Goal: Task Accomplishment & Management: Manage account settings

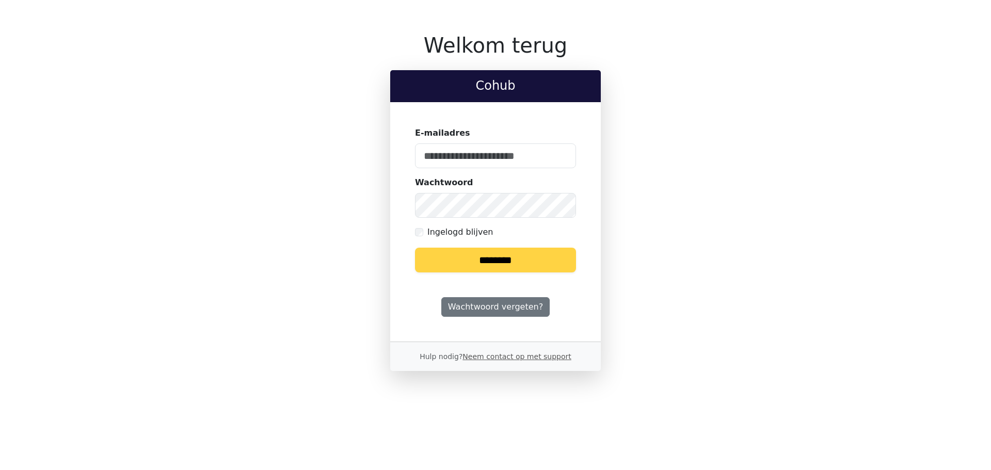
type input "**********"
click at [493, 253] on input "********" at bounding box center [495, 260] width 161 height 25
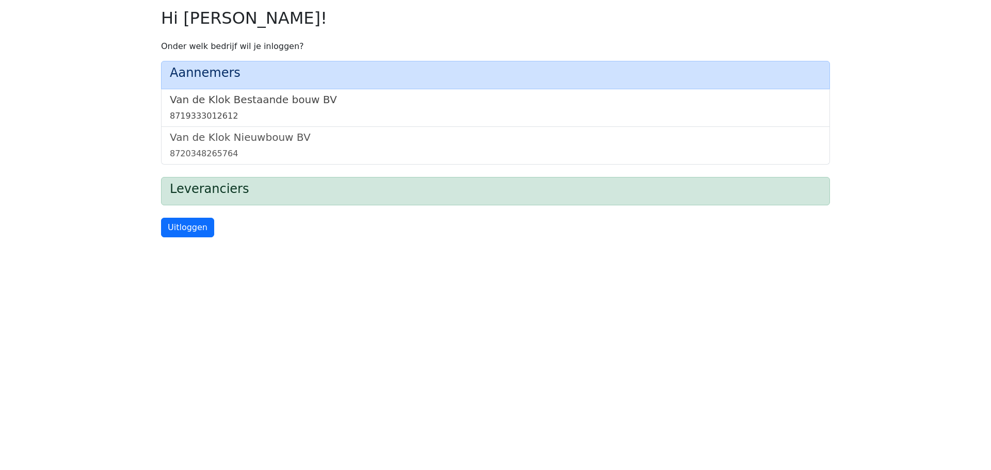
click at [286, 113] on div "8719333012612" at bounding box center [495, 116] width 651 height 12
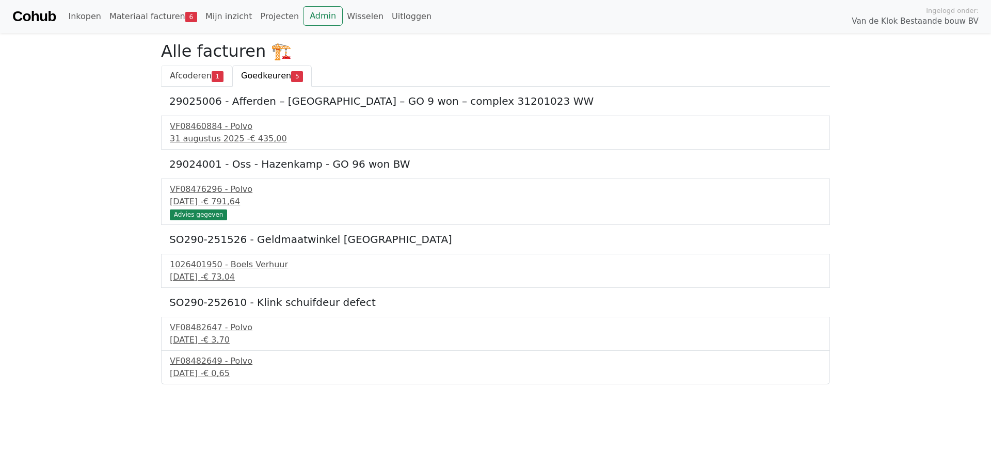
click at [187, 71] on span "Afcoderen" at bounding box center [191, 76] width 42 height 10
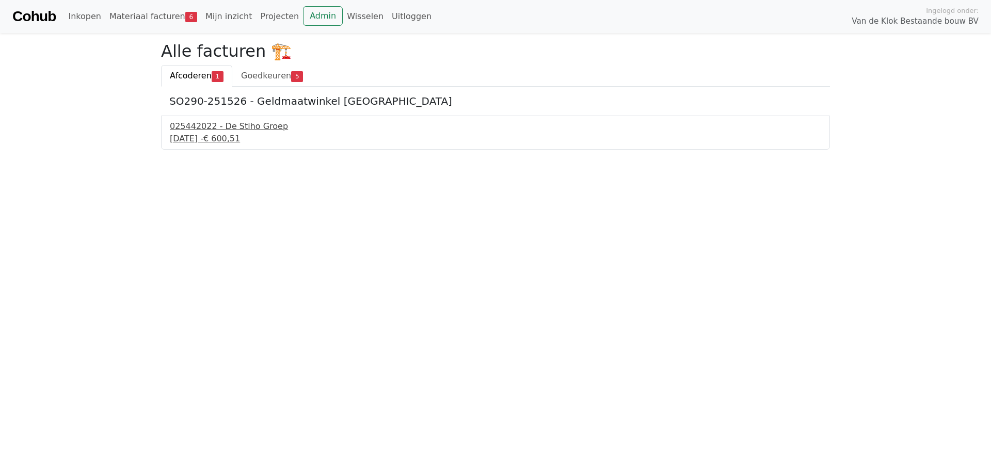
click at [190, 127] on div "025442022 - De Stiho Groep" at bounding box center [495, 126] width 651 height 12
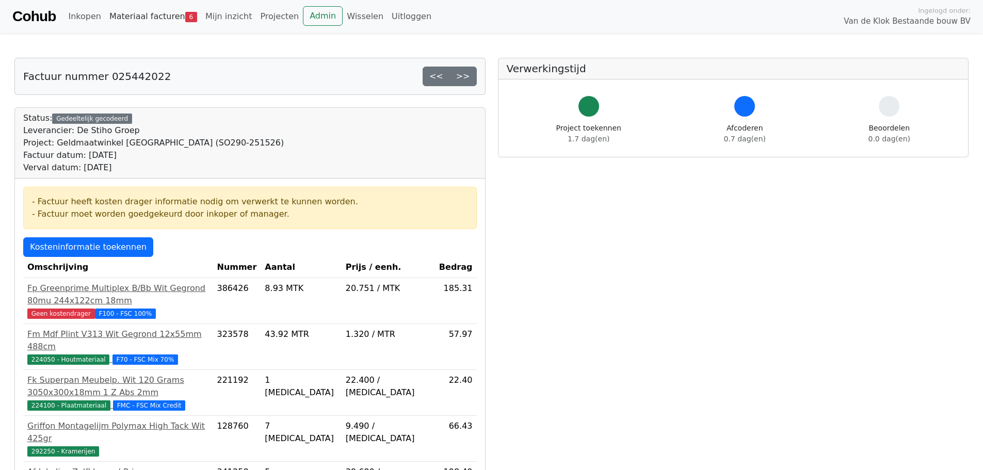
click at [133, 12] on link "Materiaal facturen 6" at bounding box center [153, 16] width 96 height 21
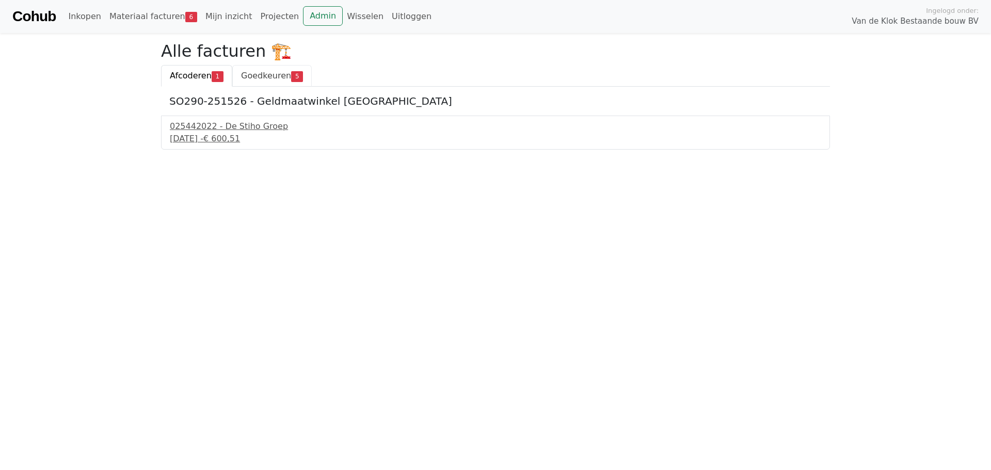
click at [269, 74] on span "Goedkeuren" at bounding box center [266, 76] width 50 height 10
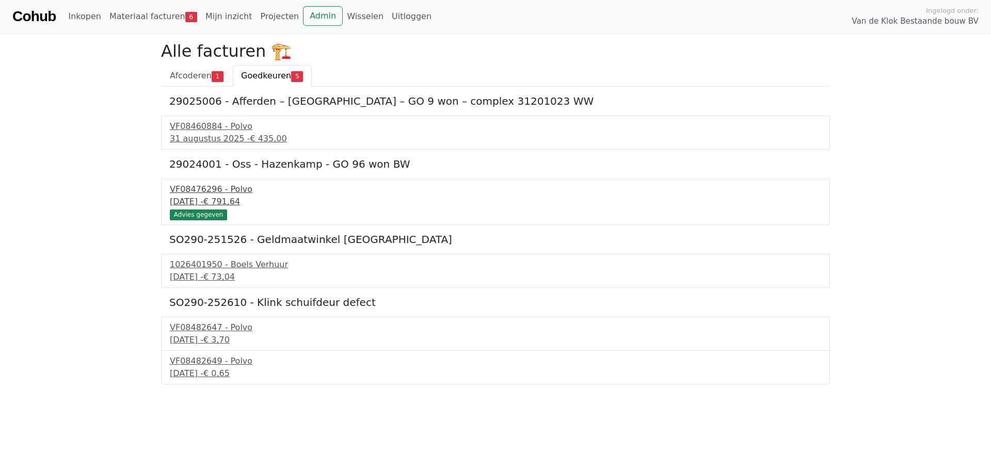
click at [223, 200] on div "8 september 2025 - € 791,64" at bounding box center [495, 202] width 651 height 12
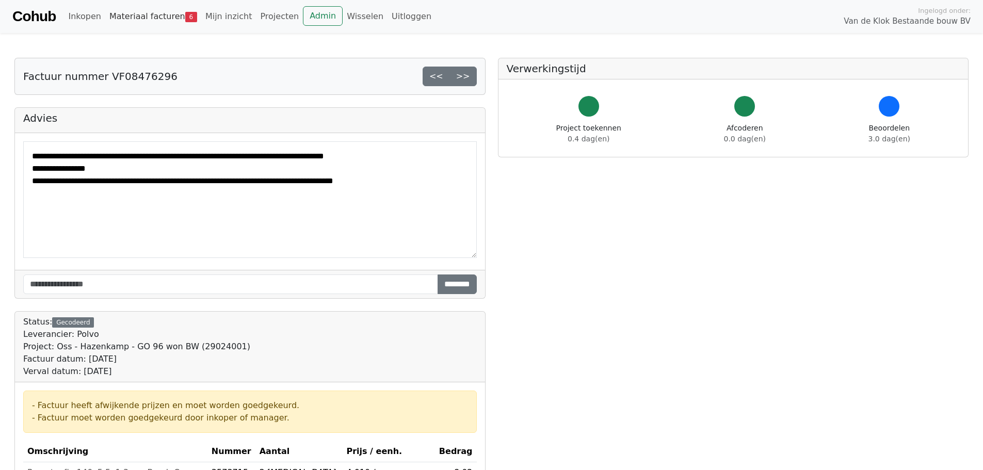
click at [161, 20] on link "Materiaal facturen 6" at bounding box center [153, 16] width 96 height 21
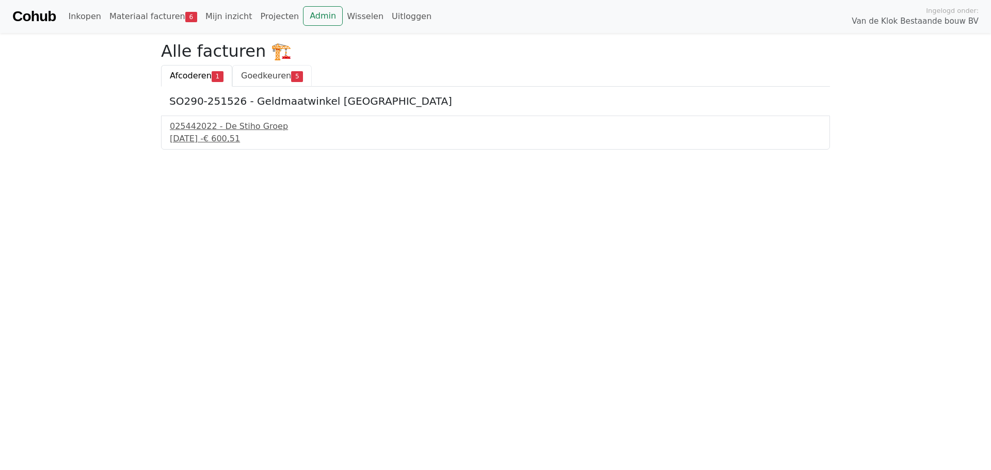
click at [272, 80] on span "Goedkeuren" at bounding box center [266, 76] width 50 height 10
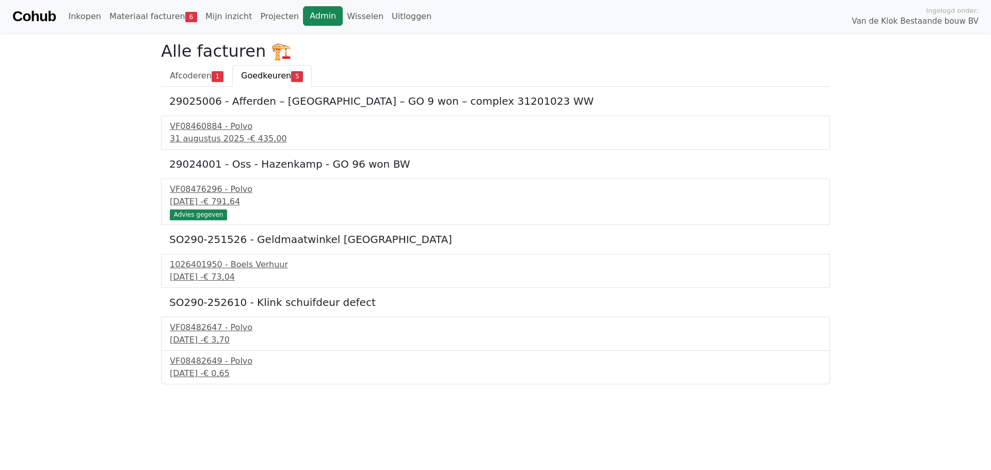
click at [303, 20] on link "Admin" at bounding box center [323, 16] width 40 height 20
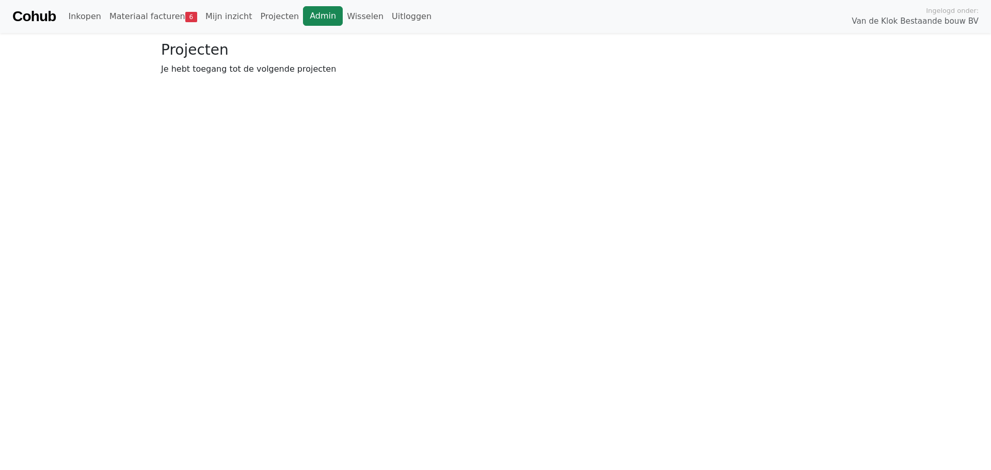
click at [303, 19] on link "Admin" at bounding box center [323, 16] width 40 height 20
click at [142, 22] on link "Materiaal facturen 7" at bounding box center [153, 16] width 96 height 21
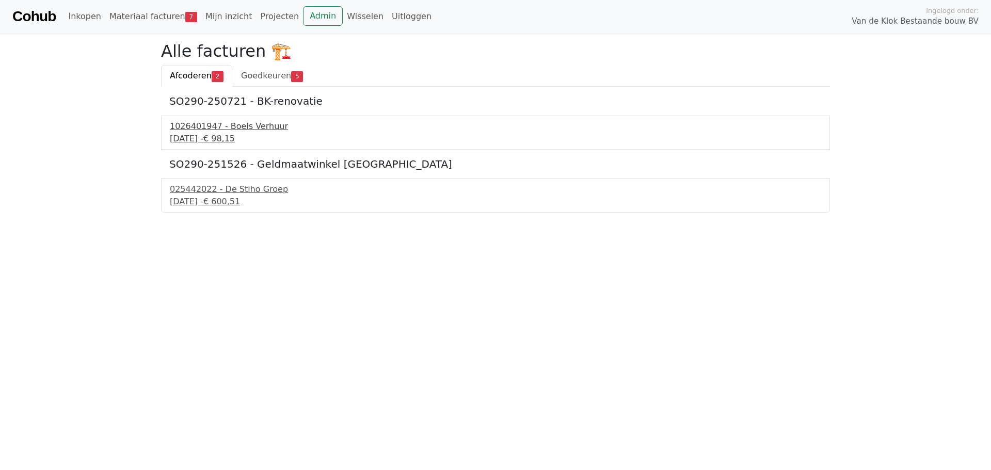
click at [213, 139] on div "9 september 2025 - € 98,15" at bounding box center [495, 139] width 651 height 12
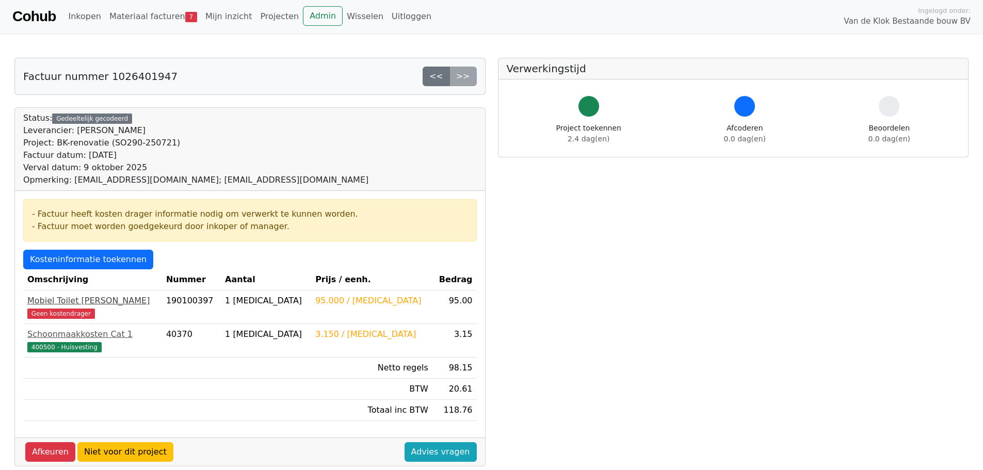
click at [58, 315] on span "Geen kostendrager" at bounding box center [61, 314] width 68 height 10
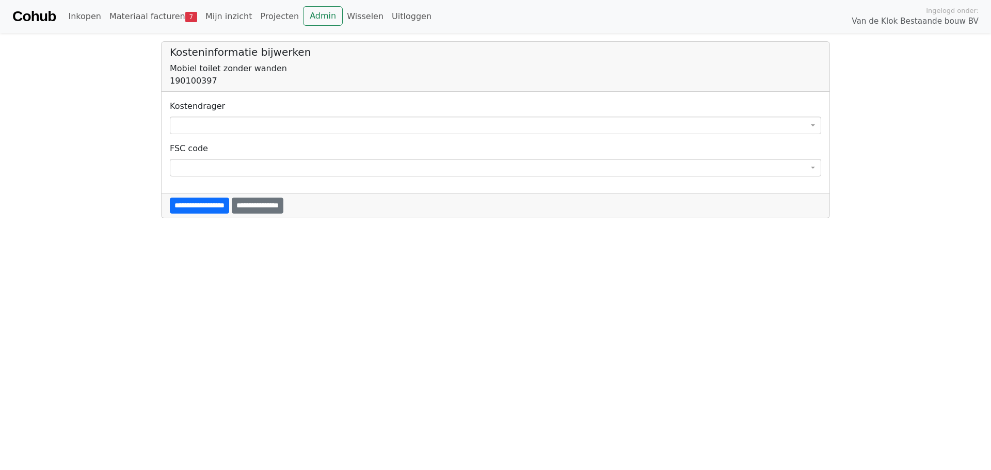
click at [319, 129] on span at bounding box center [495, 126] width 651 height 18
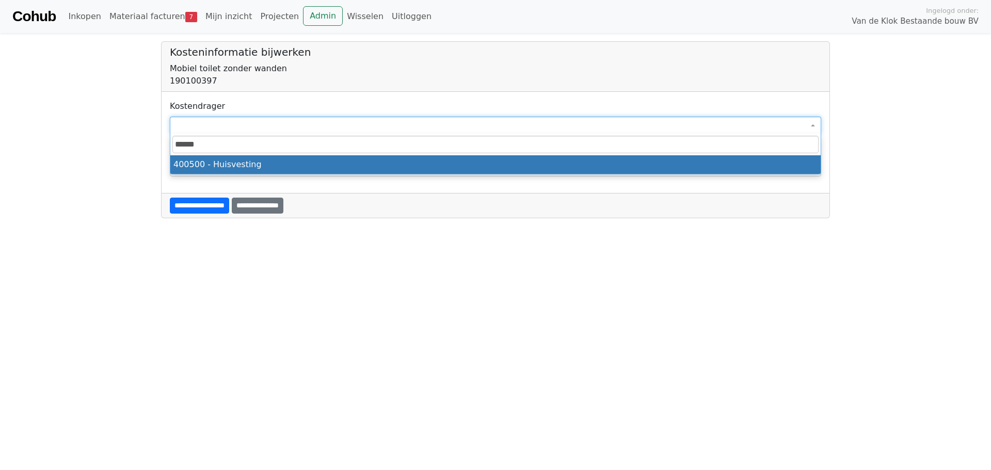
type input "******"
select select "****"
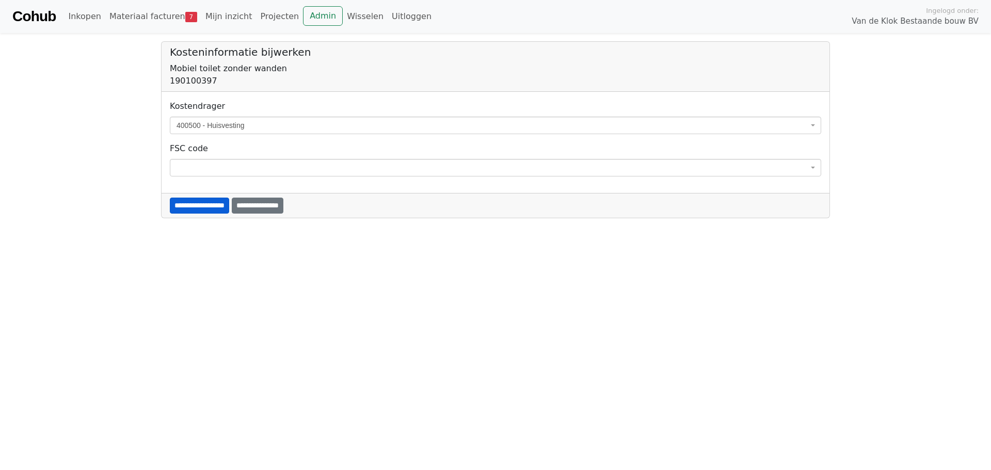
click at [218, 208] on input "**********" at bounding box center [199, 206] width 59 height 16
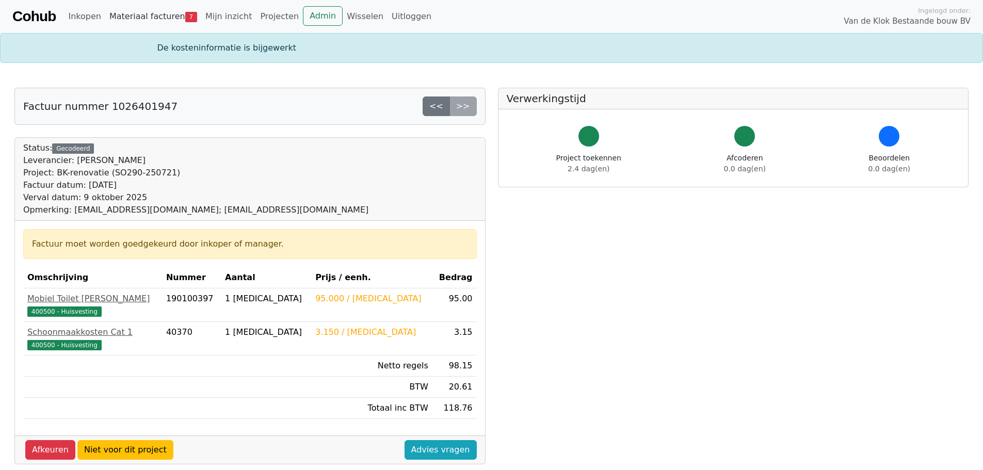
click at [159, 26] on link "Materiaal facturen 7" at bounding box center [153, 16] width 96 height 21
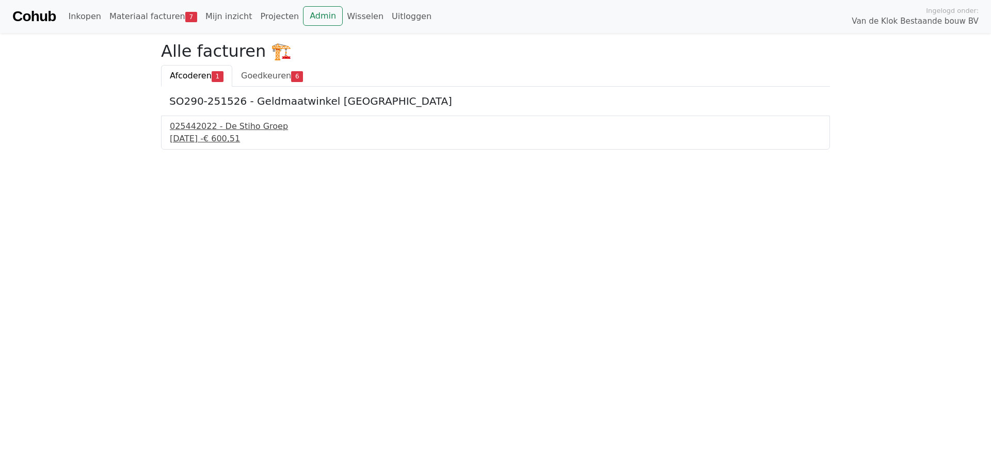
click at [210, 128] on div "025442022 - De Stiho Groep" at bounding box center [495, 126] width 651 height 12
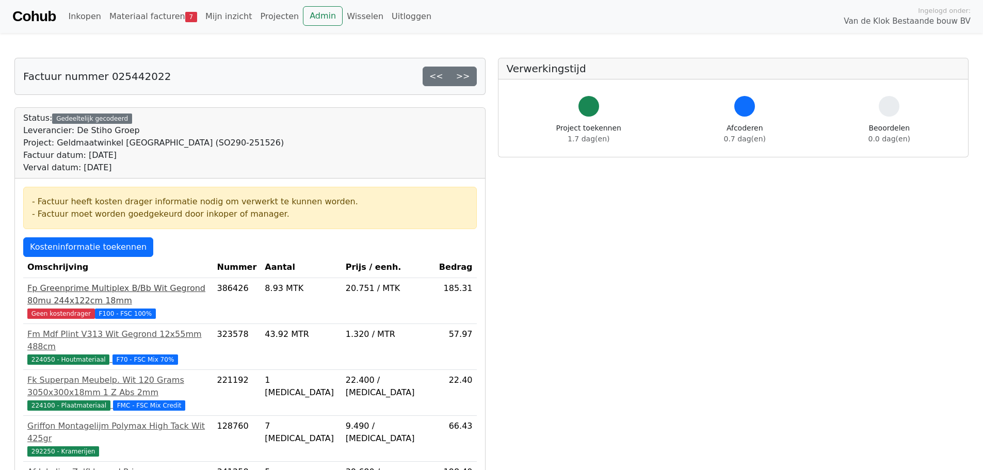
click at [73, 309] on span "Geen kostendrager" at bounding box center [61, 314] width 68 height 10
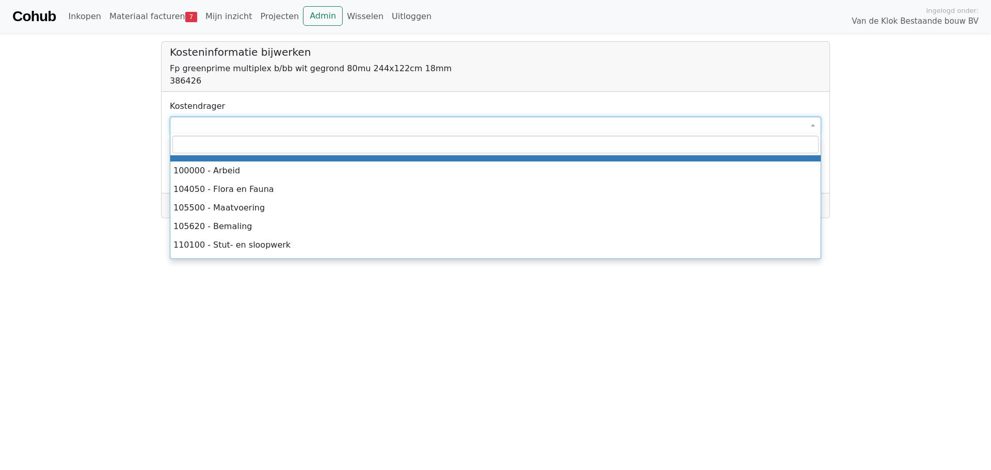
click at [266, 120] on span at bounding box center [495, 126] width 651 height 18
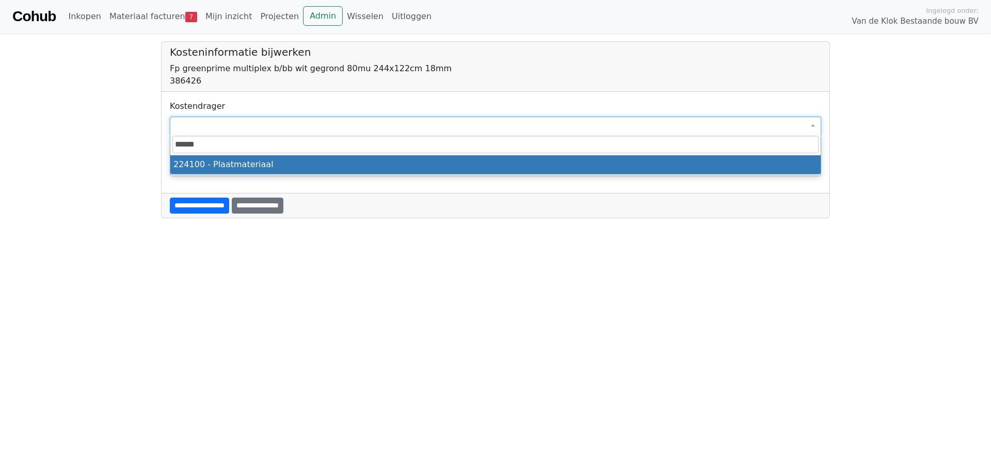
type input "******"
select select "****"
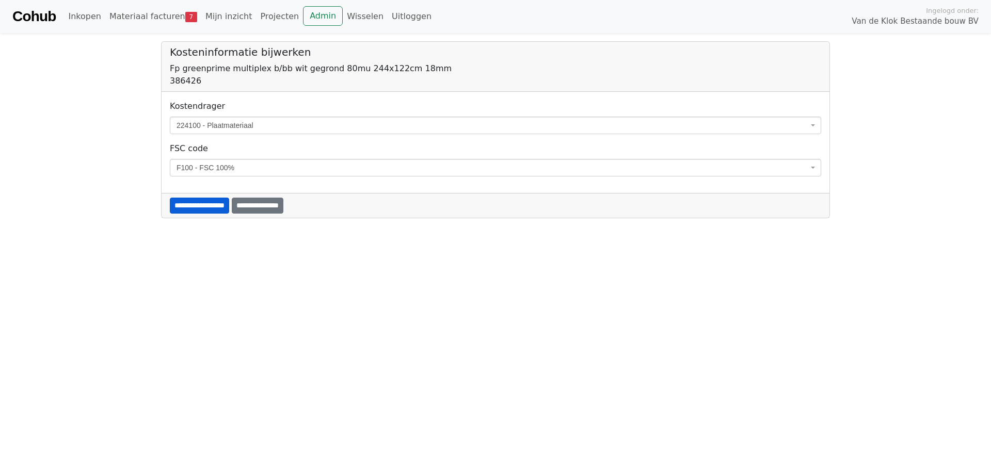
click at [191, 210] on input "**********" at bounding box center [199, 206] width 59 height 16
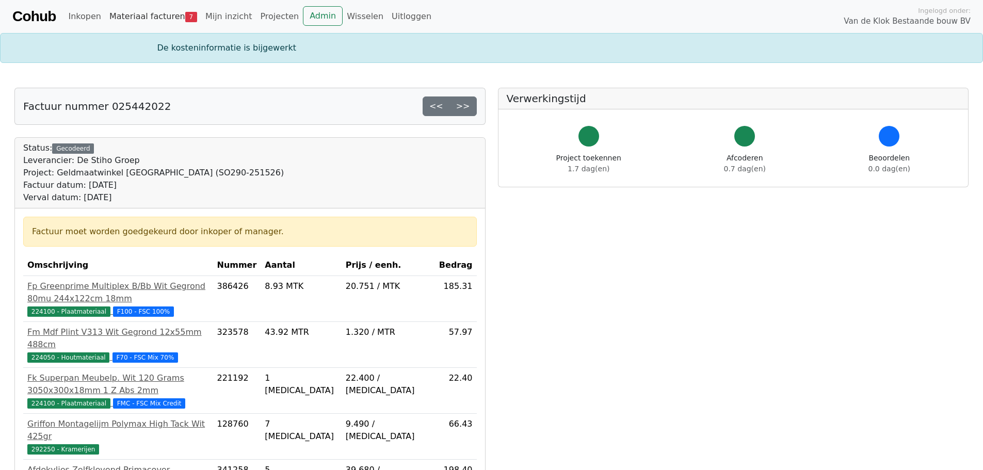
click at [145, 21] on link "Materiaal facturen 7" at bounding box center [153, 16] width 96 height 21
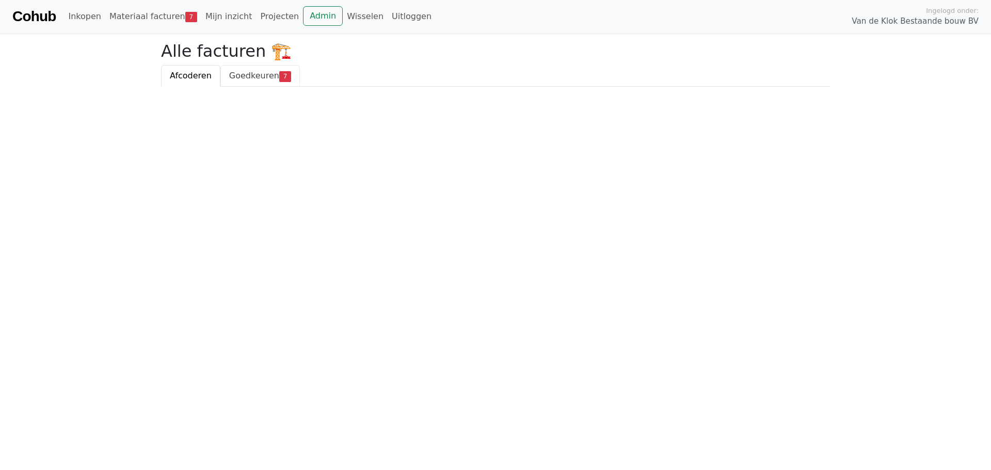
click at [253, 75] on span "Goedkeuren" at bounding box center [254, 76] width 50 height 10
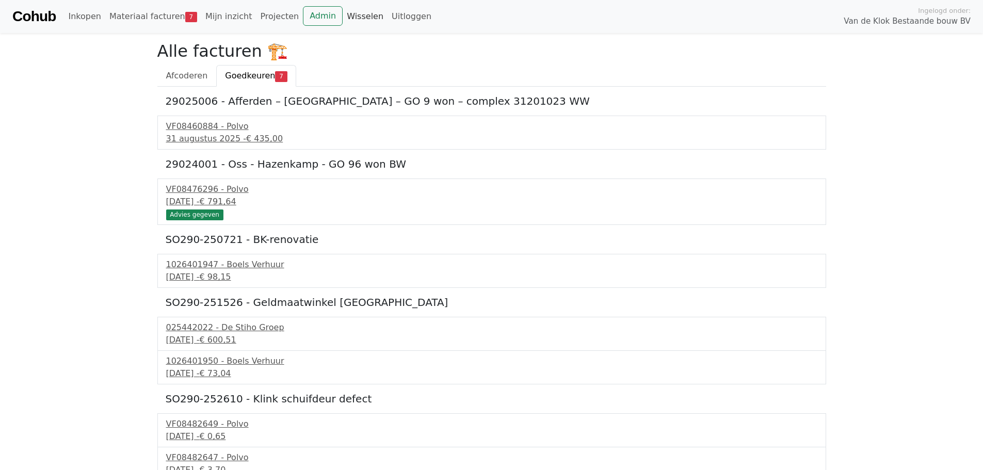
click at [343, 14] on link "Wisselen" at bounding box center [365, 16] width 45 height 21
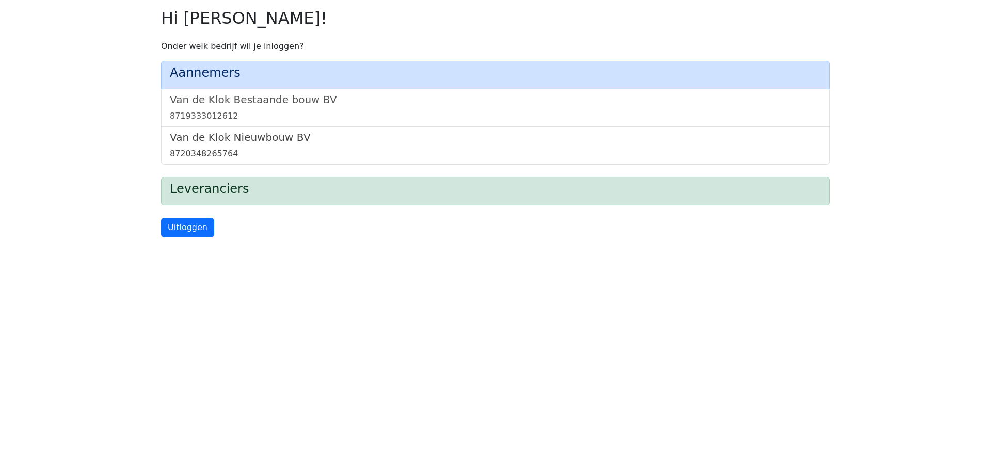
click at [236, 139] on h5 "Van de Klok Nieuwbouw BV" at bounding box center [495, 137] width 651 height 12
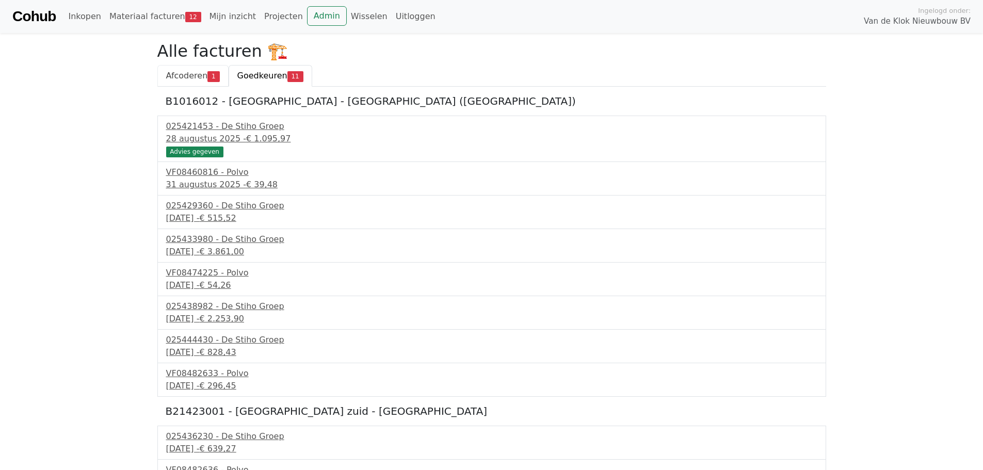
click at [199, 81] on span "Afcoderen" at bounding box center [187, 76] width 42 height 10
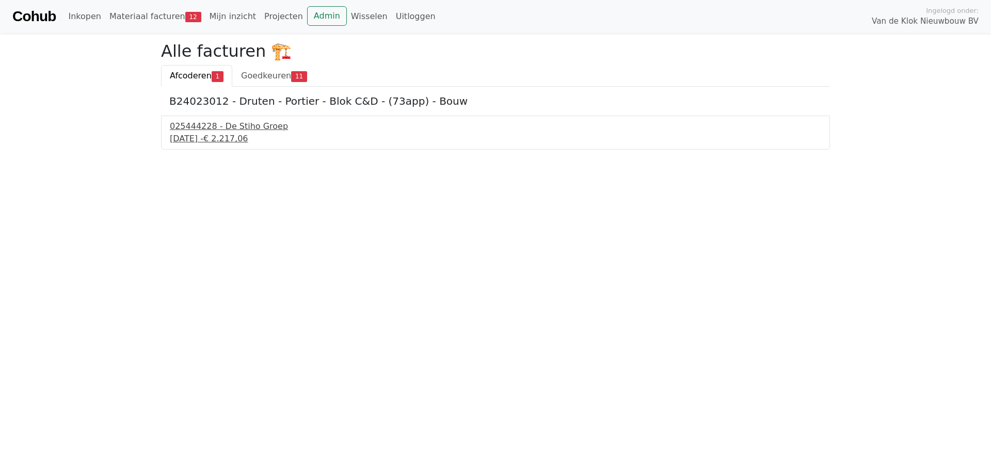
click at [219, 126] on div "025444228 - De Stiho Groep" at bounding box center [495, 126] width 651 height 12
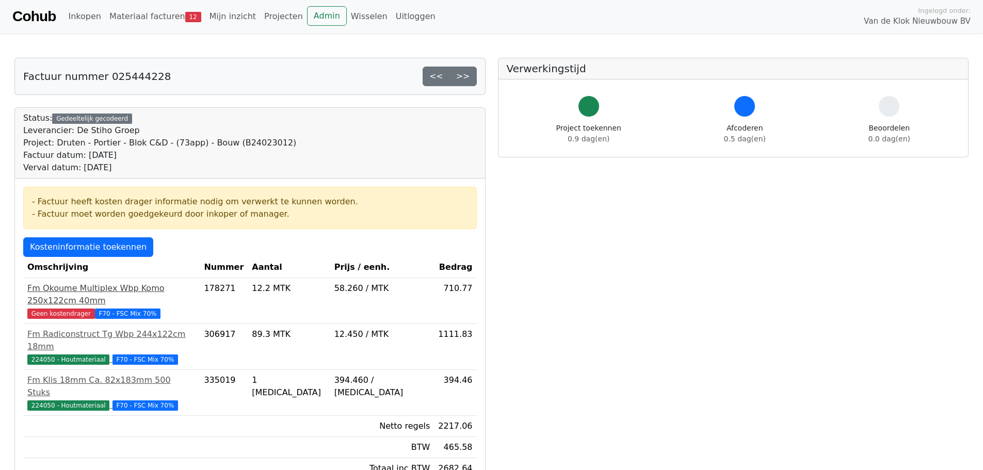
click at [67, 309] on span "Geen kostendrager" at bounding box center [61, 314] width 68 height 10
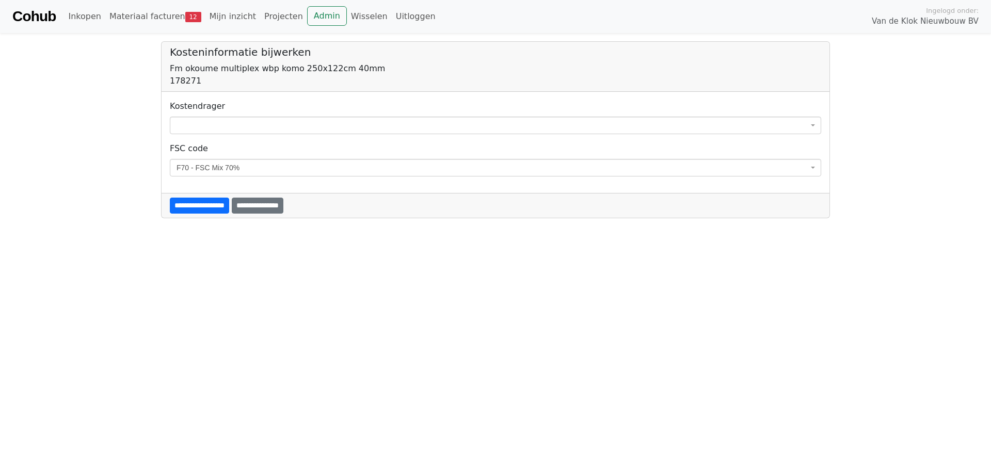
click at [248, 118] on span at bounding box center [495, 126] width 651 height 18
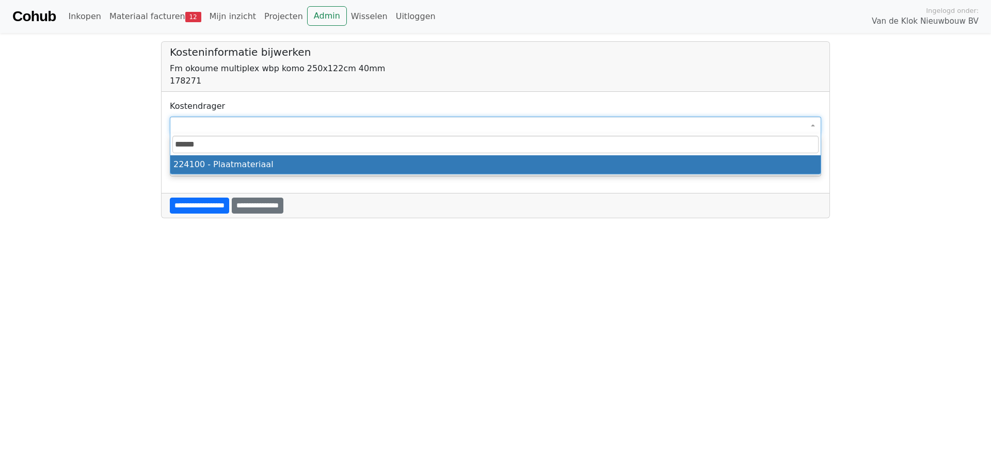
type input "******"
select select "****"
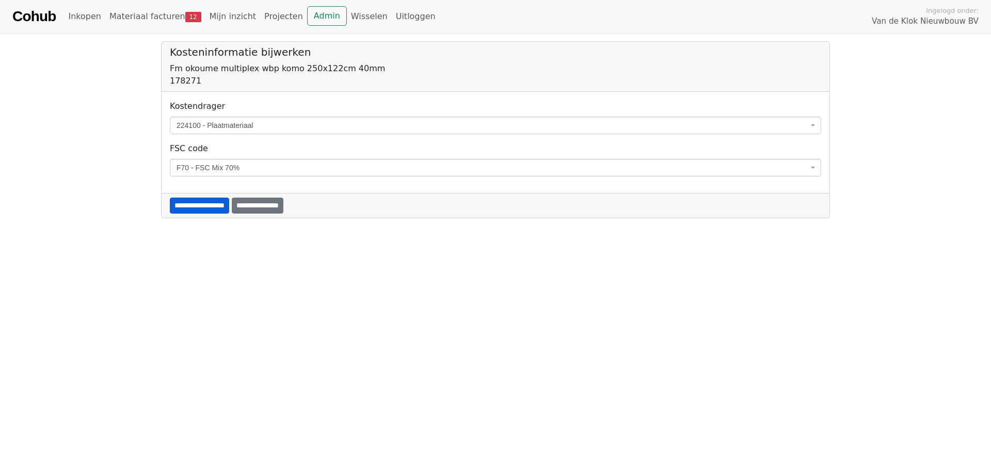
click at [220, 207] on input "**********" at bounding box center [199, 206] width 59 height 16
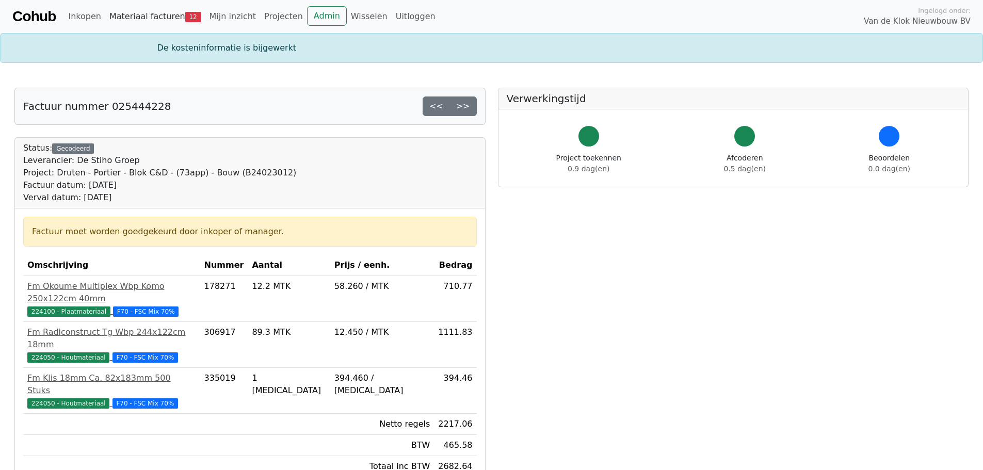
click at [185, 17] on span "12" at bounding box center [193, 17] width 16 height 10
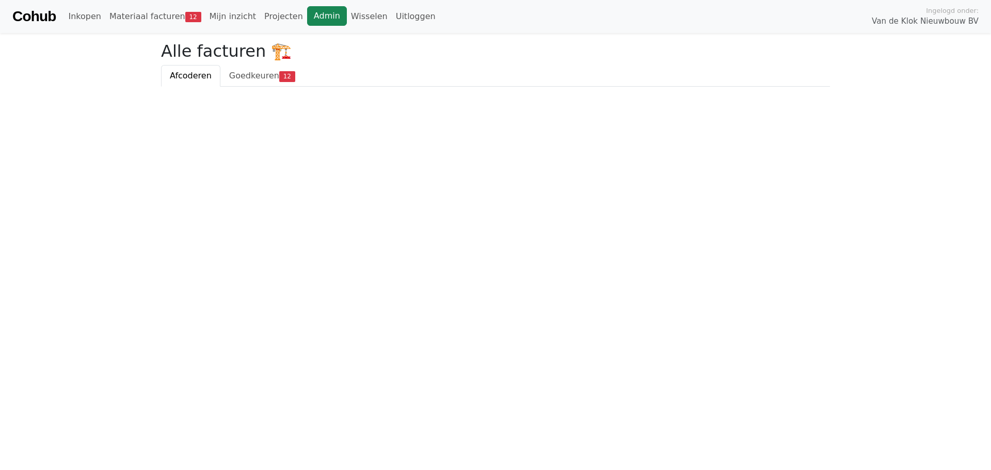
click at [307, 17] on link "Admin" at bounding box center [327, 16] width 40 height 20
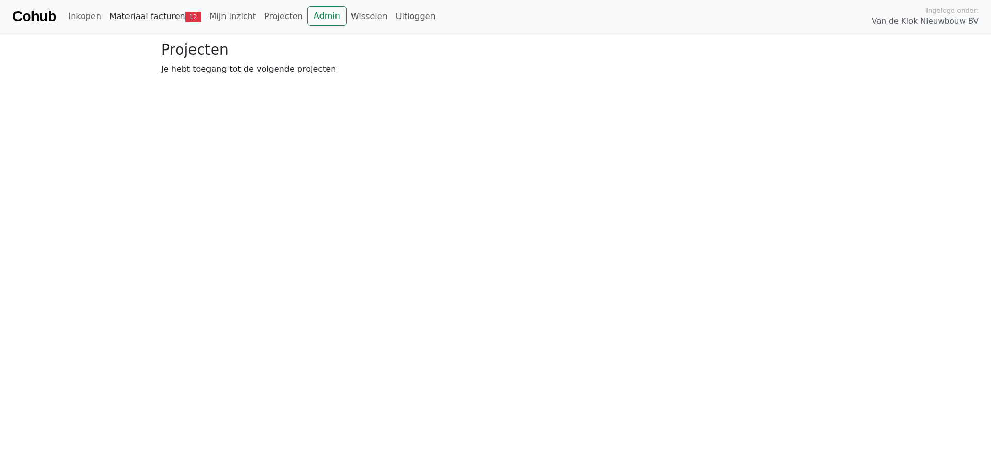
click at [155, 15] on link "Materiaal facturen 12" at bounding box center [155, 16] width 100 height 21
click at [255, 73] on span "Goedkeuren" at bounding box center [254, 76] width 50 height 10
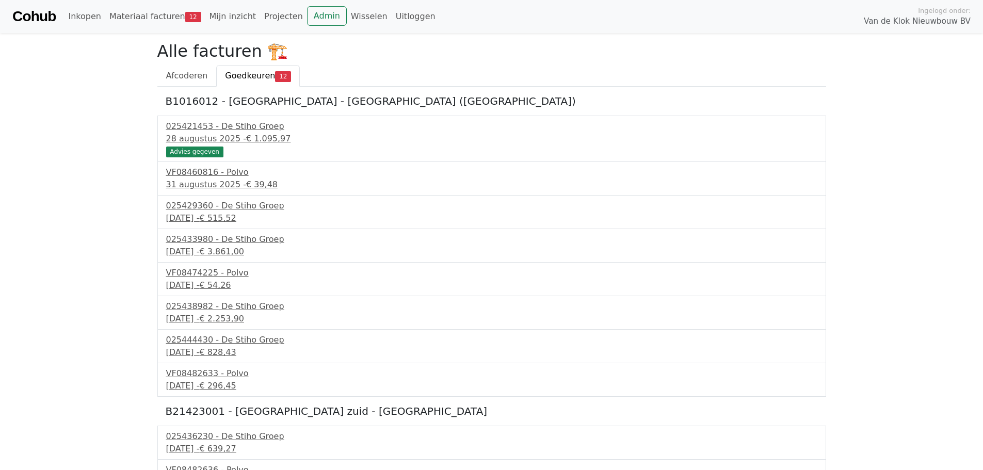
click at [120, 227] on body "Cohub Inkopen Materiaal facturen 12 Mijn inzicht Projecten Admin Wisselen Uitlo…" at bounding box center [491, 309] width 983 height 619
click at [182, 72] on span "Afcoderen" at bounding box center [187, 76] width 42 height 10
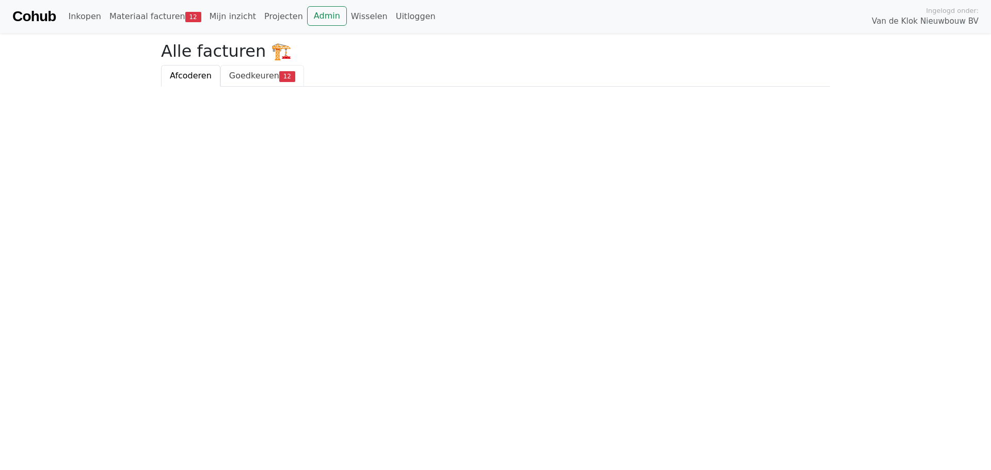
click at [242, 74] on span "Goedkeuren" at bounding box center [254, 76] width 50 height 10
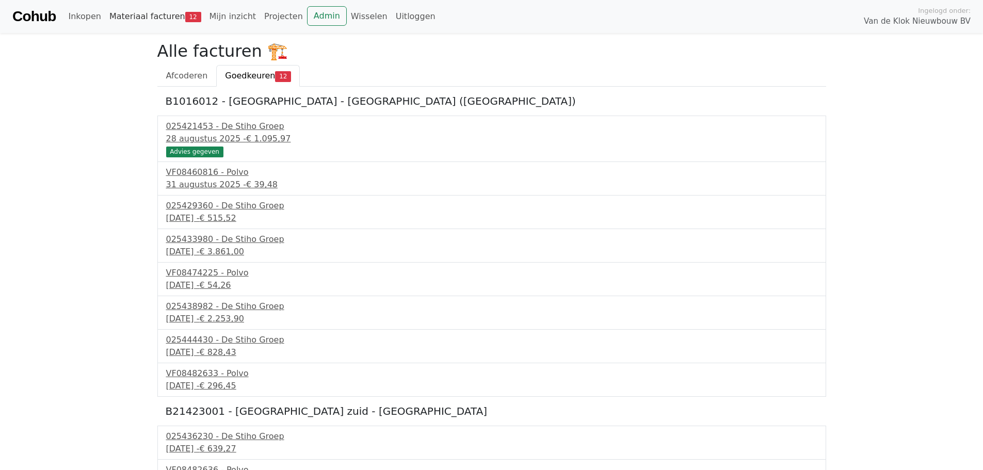
click at [149, 18] on link "Materiaal facturen 12" at bounding box center [155, 16] width 100 height 21
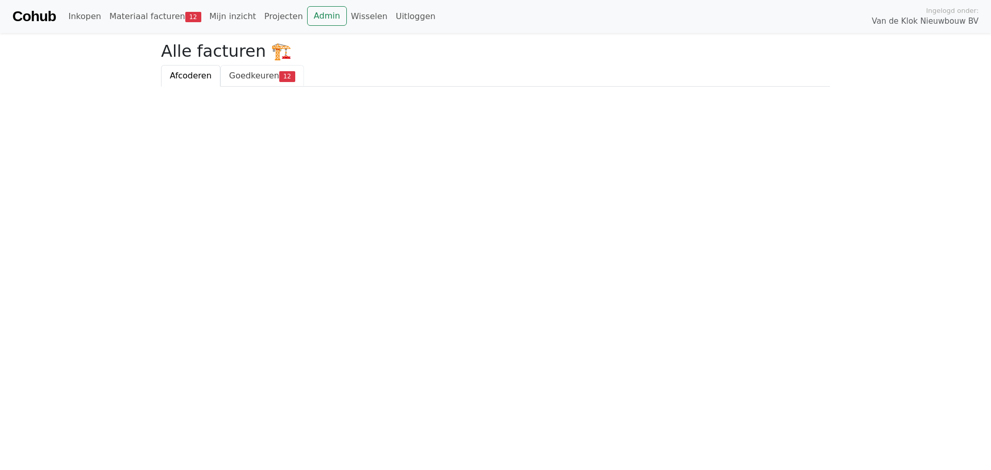
click at [235, 69] on link "Goedkeuren 12" at bounding box center [262, 76] width 84 height 22
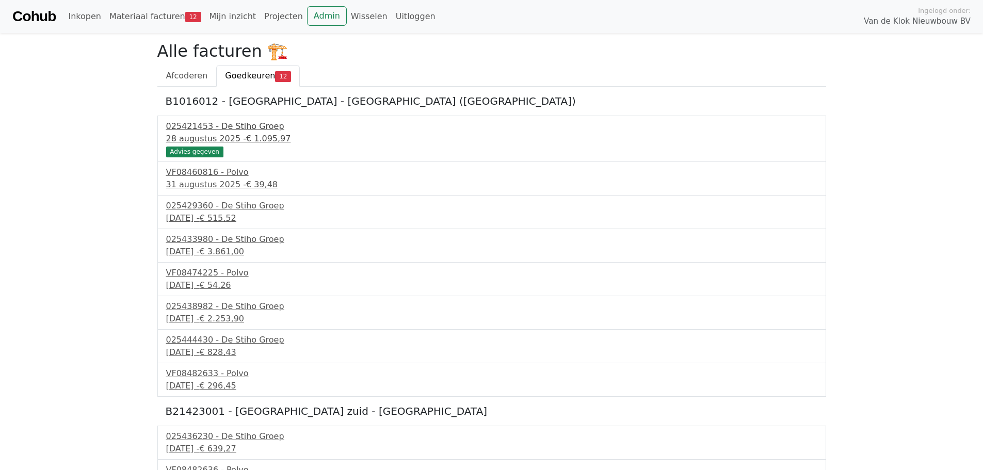
click at [238, 131] on div "025421453 - De Stiho Groep" at bounding box center [491, 126] width 651 height 12
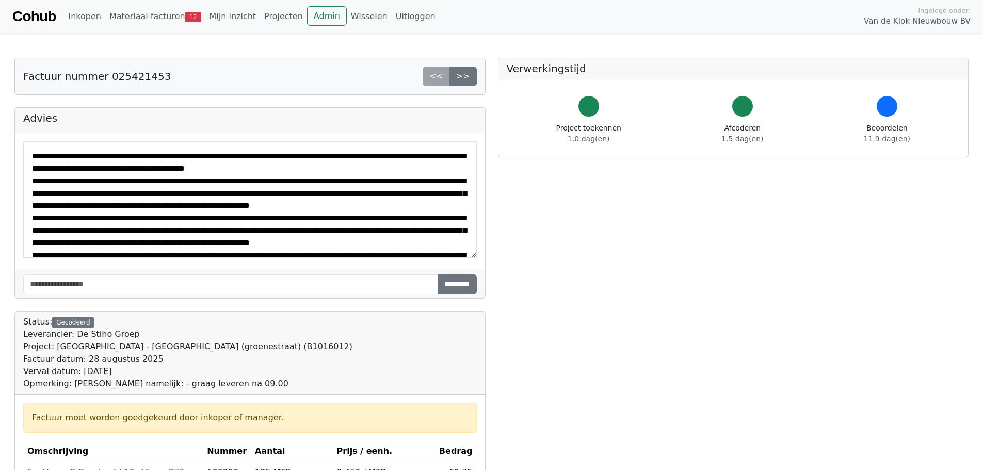
click at [24, 7] on link "Cohub" at bounding box center [33, 16] width 43 height 25
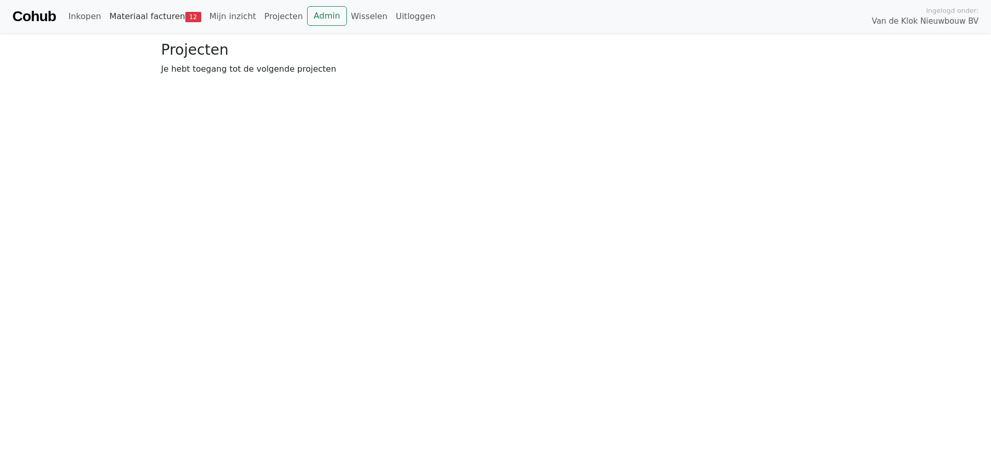
click at [170, 19] on link "Materiaal facturen 12" at bounding box center [155, 16] width 100 height 21
click at [246, 82] on link "Goedkeuren 12" at bounding box center [262, 76] width 84 height 22
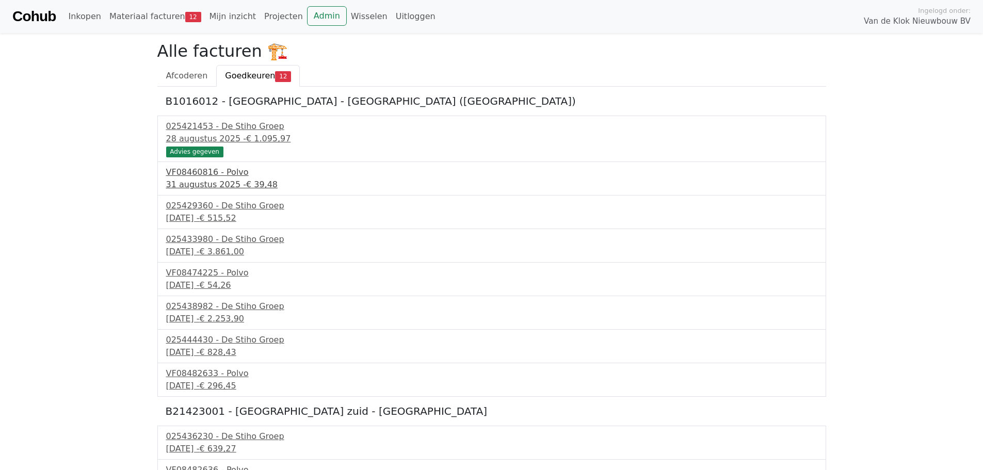
click at [199, 182] on div "[DATE] - € 39,48" at bounding box center [491, 185] width 651 height 12
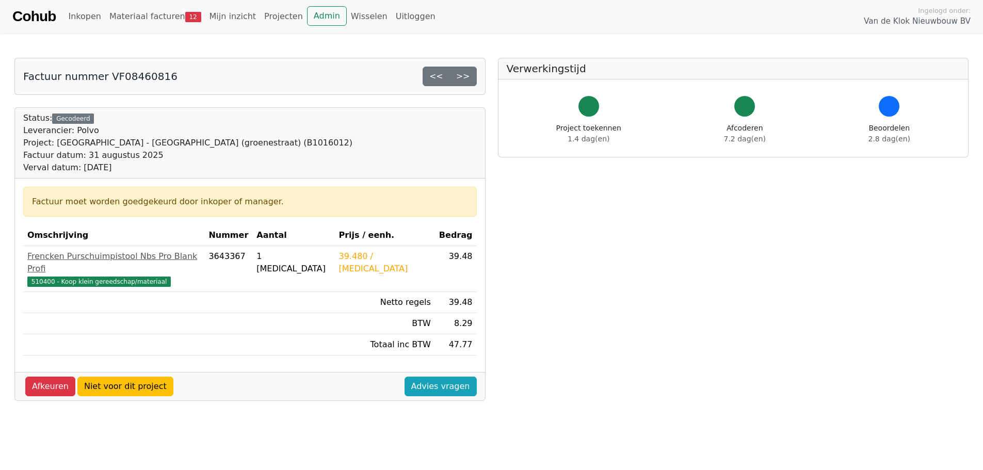
click at [201, 141] on div "Project: [GEOGRAPHIC_DATA] - [GEOGRAPHIC_DATA] (groenestraat) (B1016012)" at bounding box center [187, 143] width 329 height 12
copy div "B1016012"
click at [251, 179] on div "Factuur moet worden goedgekeurd door inkoper of manager. Omschrijving Nummer Aa…" at bounding box center [250, 276] width 470 height 194
click at [150, 25] on link "Materiaal facturen 12" at bounding box center [155, 16] width 100 height 21
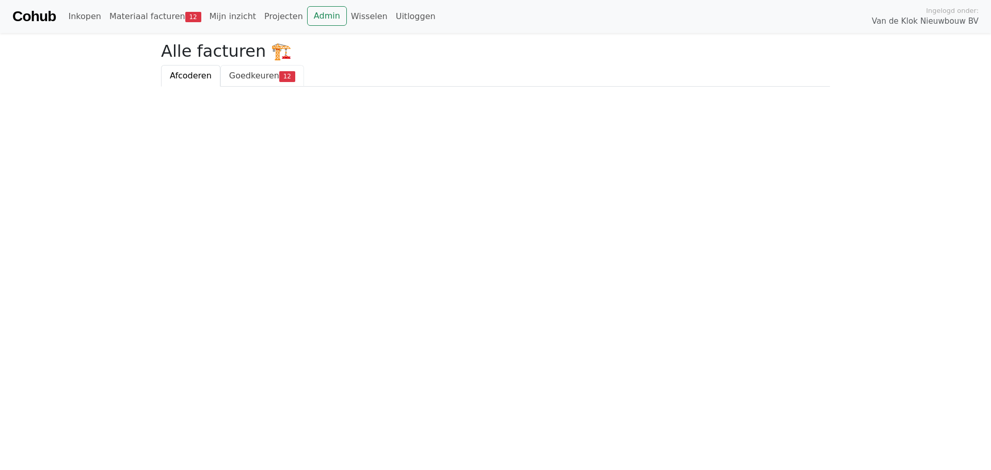
click at [230, 85] on link "Goedkeuren 12" at bounding box center [262, 76] width 84 height 22
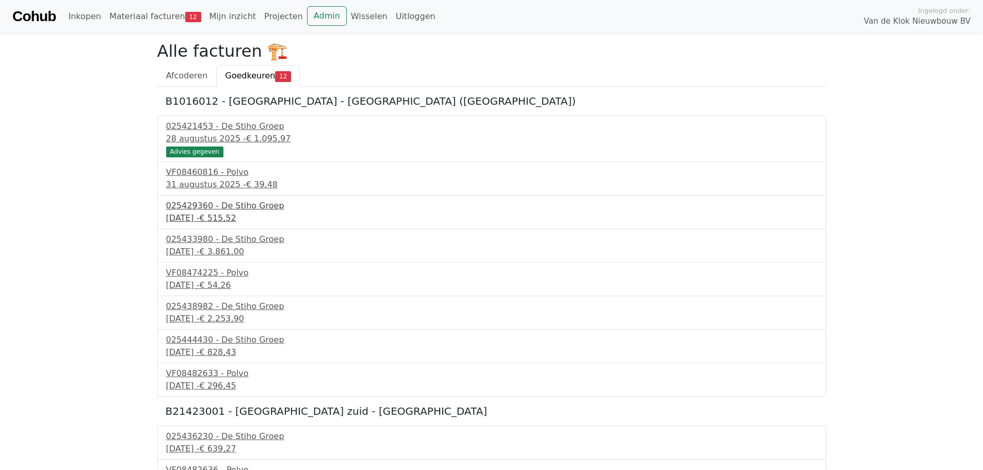
click at [191, 219] on div "2 september 2025 - € 515,52" at bounding box center [491, 218] width 651 height 12
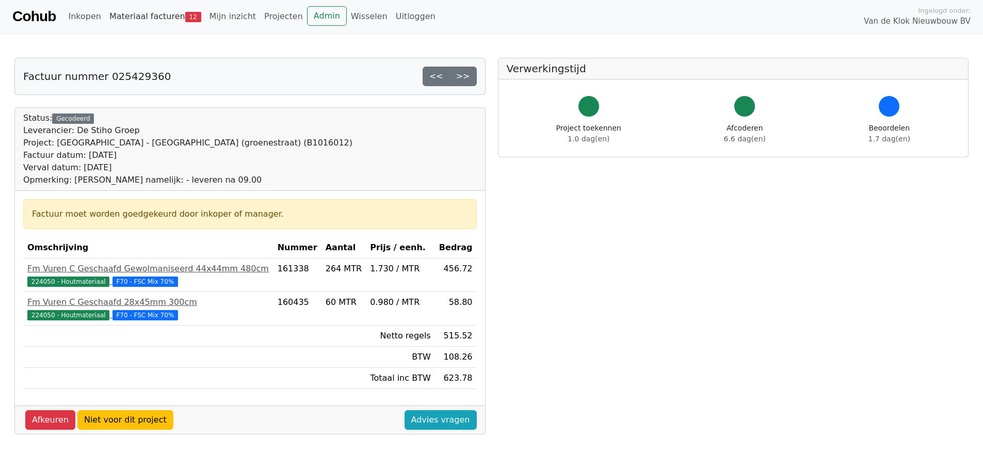
click at [165, 9] on link "Materiaal facturen 12" at bounding box center [155, 16] width 100 height 21
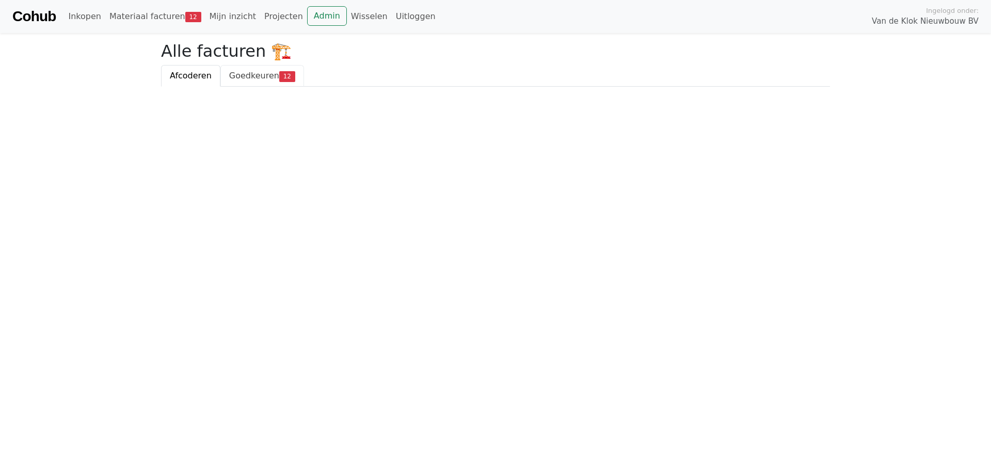
click at [247, 85] on link "Goedkeuren 12" at bounding box center [262, 76] width 84 height 22
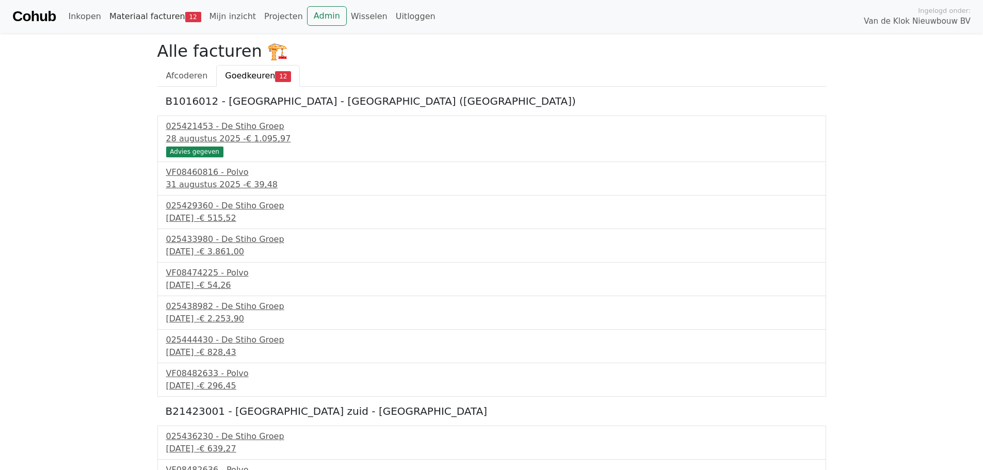
click at [145, 22] on link "Materiaal facturen 12" at bounding box center [155, 16] width 100 height 21
